Goal: Task Accomplishment & Management: Manage account settings

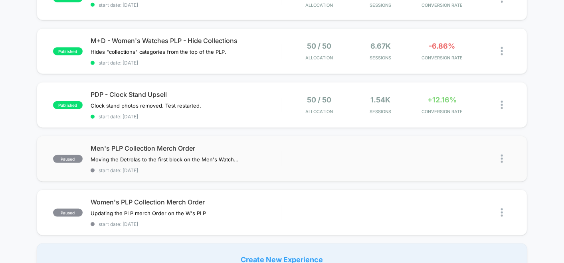
scroll to position [488, 0]
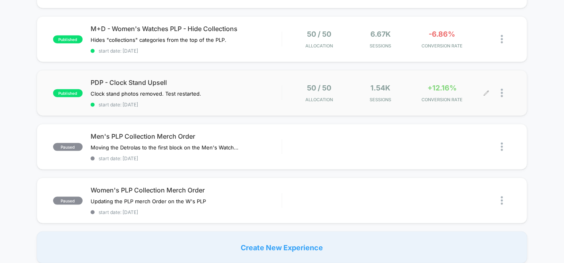
click at [443, 84] on span "+12.16%" at bounding box center [441, 88] width 29 height 8
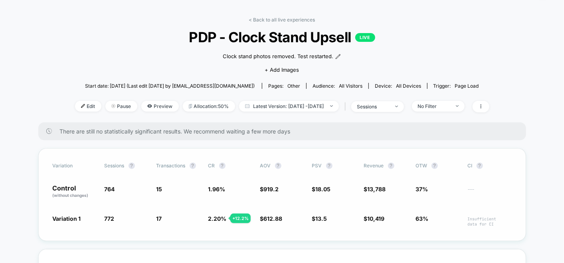
scroll to position [89, 0]
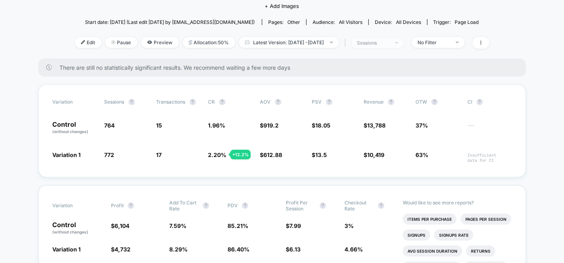
click at [389, 44] on div "sessions" at bounding box center [373, 43] width 32 height 6
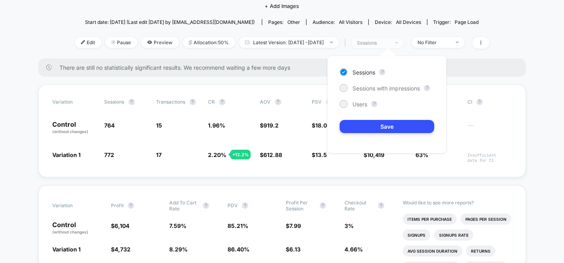
click at [389, 40] on div "sessions" at bounding box center [373, 43] width 32 height 6
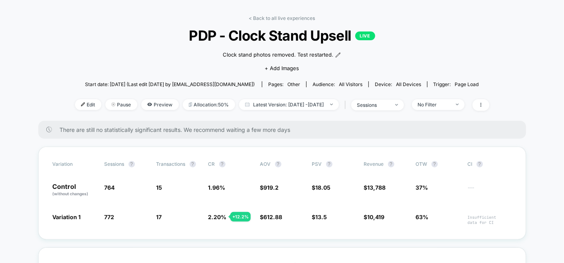
scroll to position [0, 0]
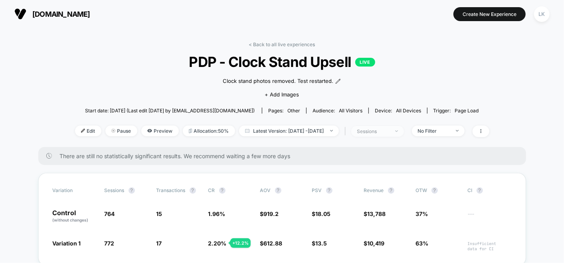
click at [394, 130] on span "sessions" at bounding box center [377, 131] width 53 height 11
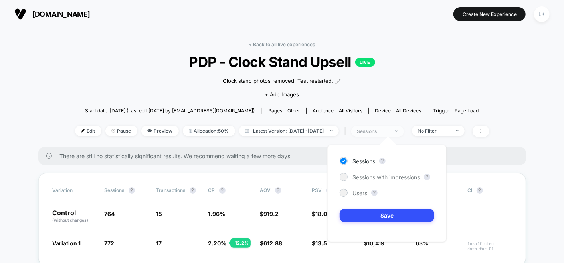
click at [389, 130] on div "sessions" at bounding box center [373, 132] width 32 height 6
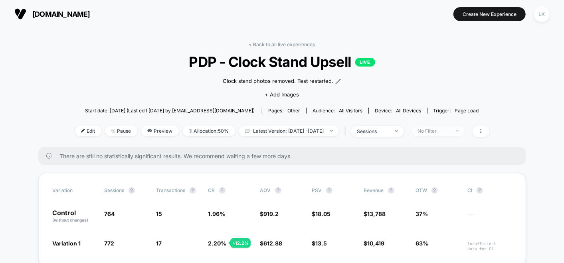
click at [445, 126] on span "No Filter" at bounding box center [438, 131] width 53 height 11
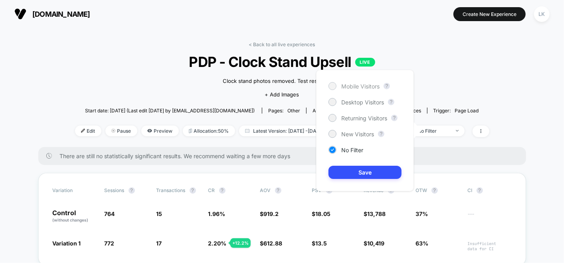
click at [347, 87] on span "Mobile Visitors" at bounding box center [360, 86] width 38 height 7
click at [364, 173] on button "Save" at bounding box center [364, 172] width 73 height 13
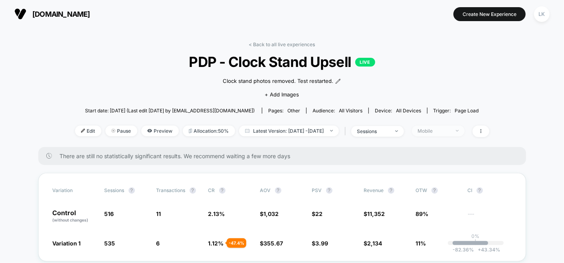
click at [450, 129] on div "Mobile" at bounding box center [434, 131] width 32 height 6
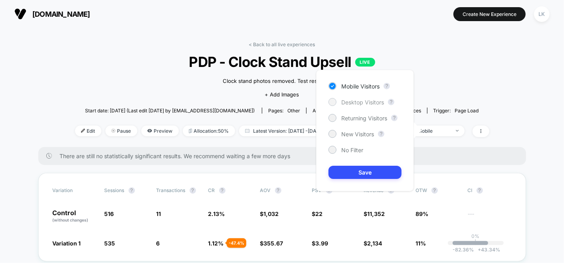
click at [336, 101] on div at bounding box center [332, 102] width 8 height 8
click at [356, 170] on button "Save" at bounding box center [364, 172] width 73 height 13
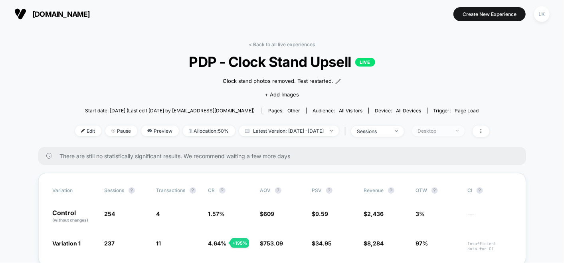
click at [439, 130] on div "Desktop" at bounding box center [434, 131] width 32 height 6
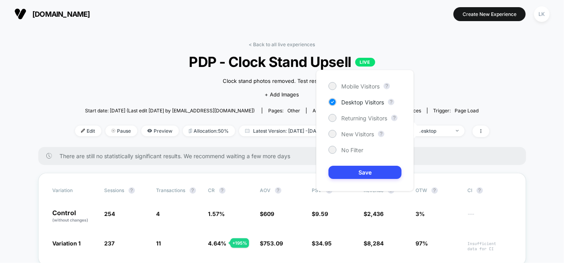
click at [445, 80] on div "< Back to all live experiences PDP - Clock Stand Upsell LIVE Clock stand photos…" at bounding box center [282, 95] width 414 height 106
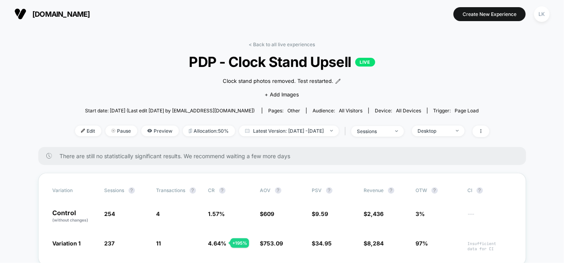
click at [275, 42] on link "< Back to all live experiences" at bounding box center [282, 45] width 66 height 6
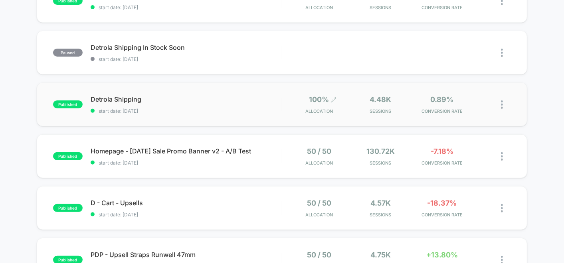
scroll to position [133, 0]
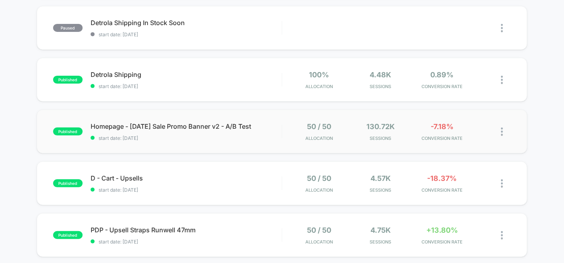
click at [290, 136] on div "50 / 50 Allocation" at bounding box center [318, 132] width 57 height 19
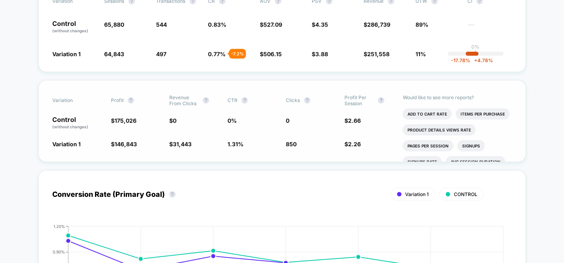
scroll to position [89, 0]
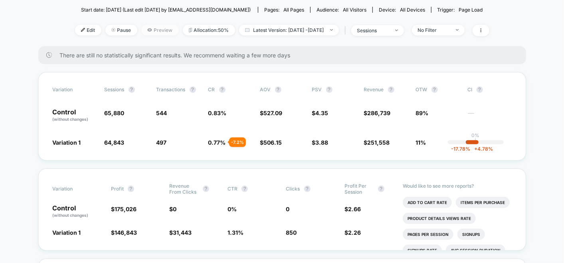
click at [143, 32] on span "Preview" at bounding box center [160, 30] width 38 height 11
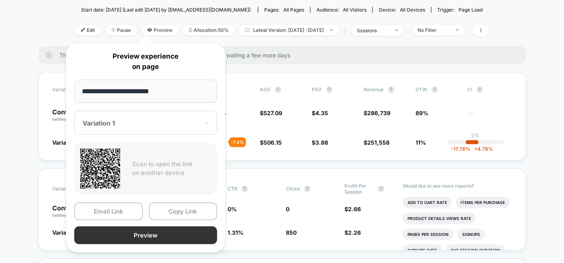
click at [134, 231] on button "Preview" at bounding box center [145, 236] width 143 height 18
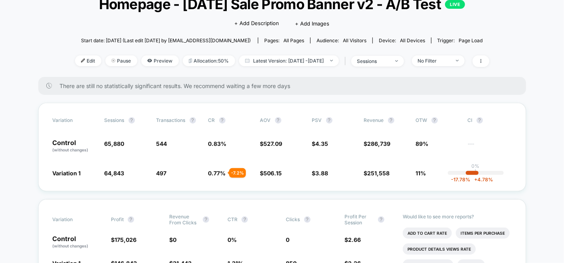
scroll to position [44, 0]
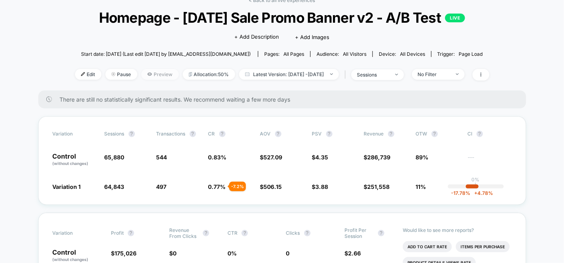
click at [145, 72] on span "Preview" at bounding box center [160, 74] width 38 height 11
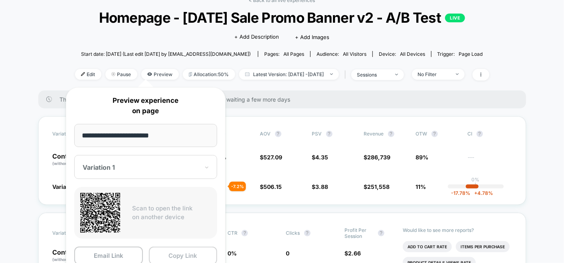
click at [176, 251] on button "Copy Link" at bounding box center [183, 256] width 69 height 18
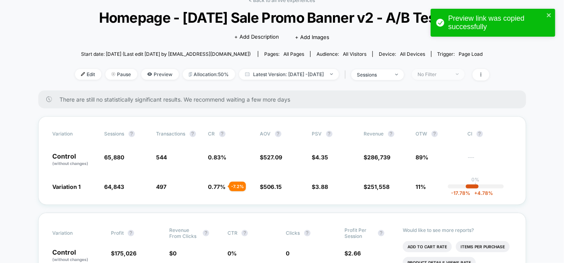
click at [449, 72] on div "No Filter" at bounding box center [434, 74] width 32 height 6
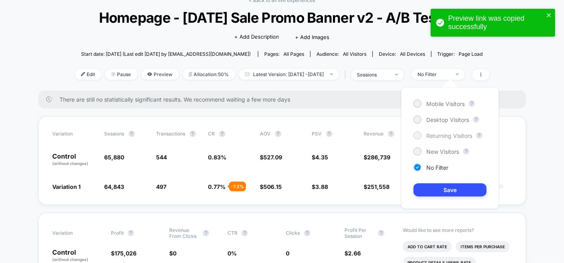
click at [437, 137] on span "Returning Visitors" at bounding box center [449, 135] width 46 height 7
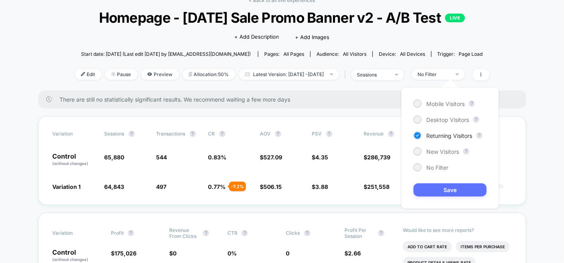
click at [449, 188] on button "Save" at bounding box center [449, 190] width 73 height 13
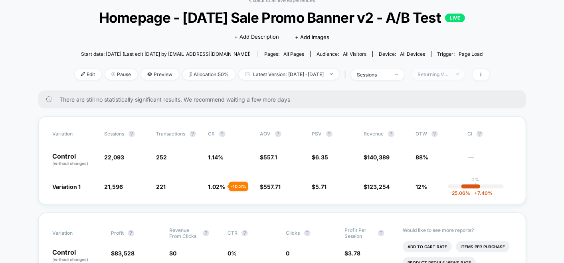
click at [448, 78] on span "Returning Visitors" at bounding box center [438, 74] width 53 height 11
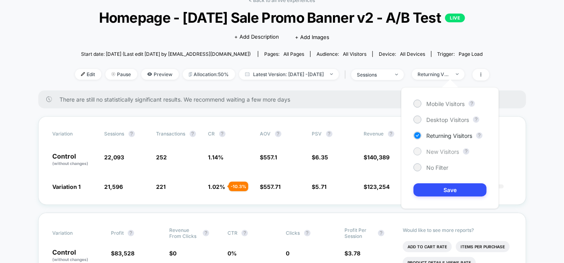
click at [441, 152] on span "New Visitors" at bounding box center [442, 151] width 33 height 7
click at [446, 190] on button "Save" at bounding box center [449, 190] width 73 height 13
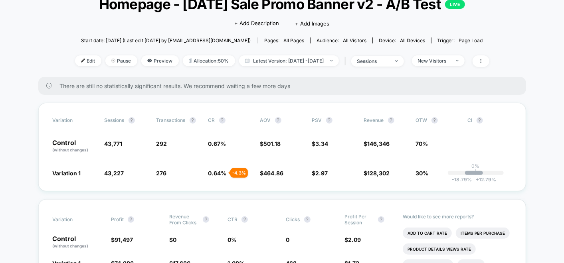
scroll to position [44, 0]
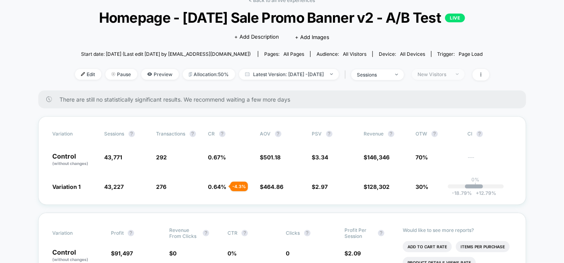
click at [443, 75] on div "New Visitors" at bounding box center [434, 74] width 32 height 6
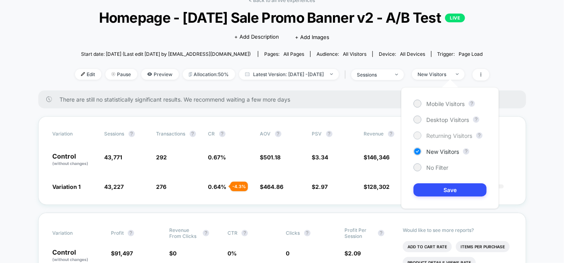
click at [427, 134] on span "Returning Visitors" at bounding box center [449, 135] width 46 height 7
click at [442, 188] on button "Save" at bounding box center [449, 190] width 73 height 13
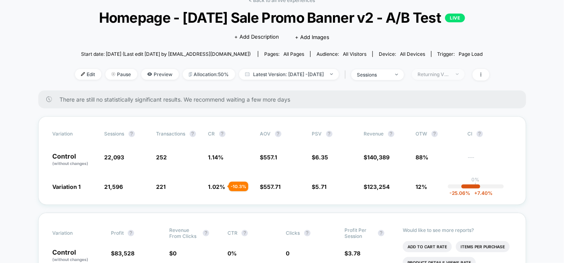
click at [450, 72] on div "Returning Visitors" at bounding box center [434, 74] width 32 height 6
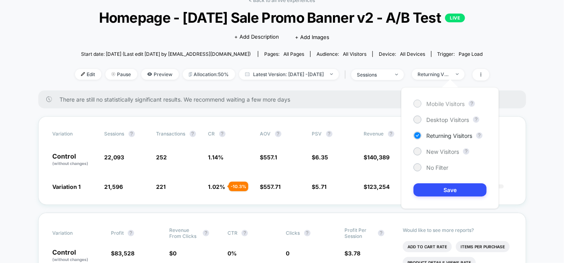
click at [442, 104] on span "Mobile Visitors" at bounding box center [445, 104] width 38 height 7
click at [455, 189] on button "Save" at bounding box center [449, 190] width 73 height 13
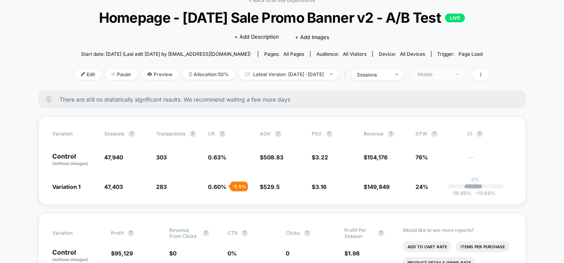
click at [450, 72] on div "Mobile" at bounding box center [434, 74] width 32 height 6
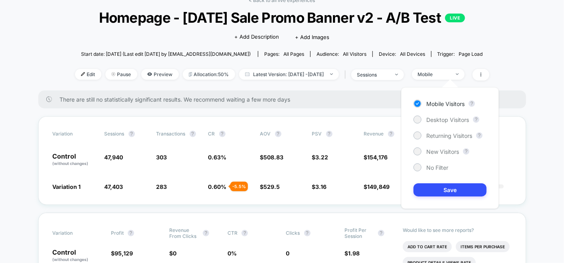
click at [437, 125] on div "Mobile Visitors ? Desktop Visitors ? Returning Visitors ? New Visitors ? No Fil…" at bounding box center [450, 148] width 98 height 122
click at [433, 119] on span "Desktop Visitors" at bounding box center [447, 120] width 43 height 7
click at [441, 188] on button "Save" at bounding box center [449, 190] width 73 height 13
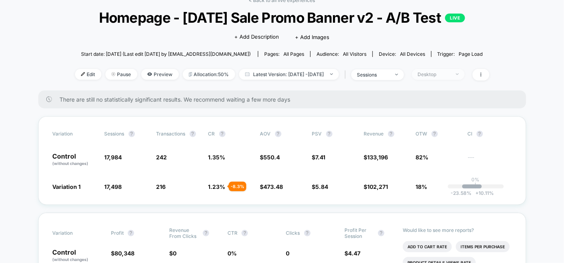
click at [449, 70] on span "Desktop" at bounding box center [438, 74] width 53 height 11
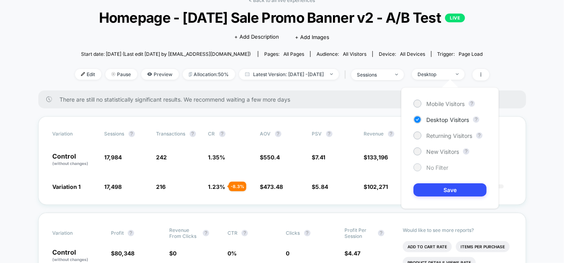
click at [425, 170] on div "No Filter" at bounding box center [430, 168] width 35 height 8
click at [466, 186] on button "Save" at bounding box center [449, 190] width 73 height 13
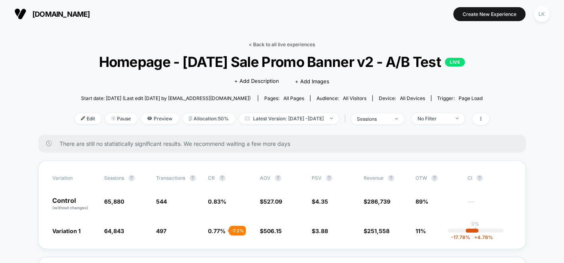
click at [288, 44] on link "< Back to all live experiences" at bounding box center [282, 45] width 66 height 6
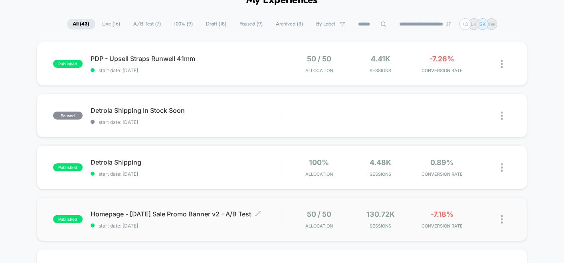
scroll to position [44, 0]
